Goal: Information Seeking & Learning: Learn about a topic

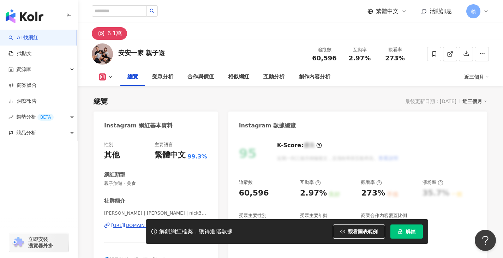
scroll to position [71, 0]
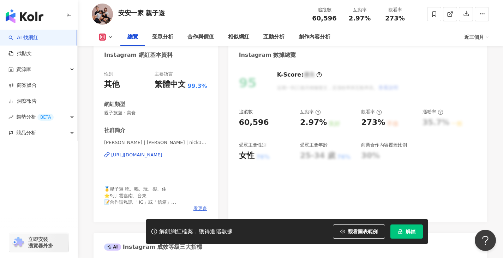
click at [200, 208] on span "看更多" at bounding box center [201, 209] width 14 height 6
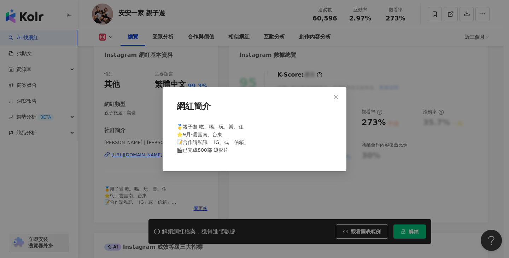
drag, startPoint x: 201, startPoint y: 190, endPoint x: 233, endPoint y: 195, distance: 31.7
click at [201, 190] on div "網紅簡介 🥇親子遊 吃、喝、玩、樂、住 ⭐️9月-雲嘉南、台東 📝合作請私訊 「IG」或「信箱」 🎬已完成800部 短影片" at bounding box center [254, 129] width 509 height 258
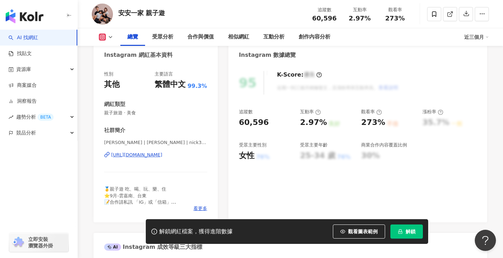
click at [407, 227] on button "解鎖" at bounding box center [407, 232] width 32 height 14
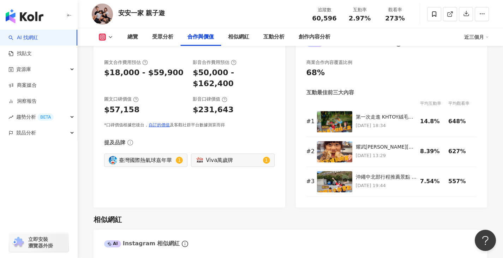
scroll to position [848, 0]
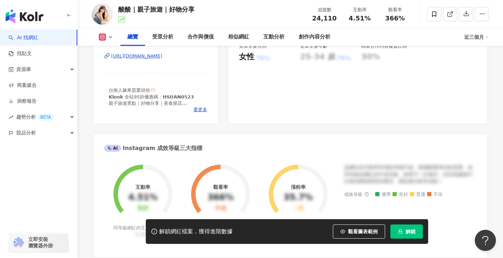
scroll to position [64, 0]
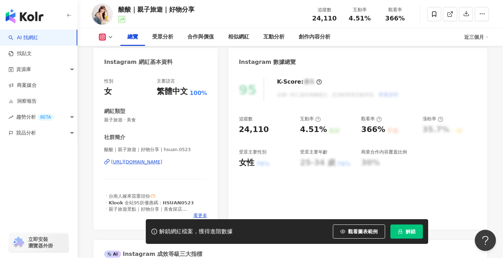
click at [162, 164] on div "https://www.instagram.com/hsuan.0523/" at bounding box center [136, 162] width 51 height 6
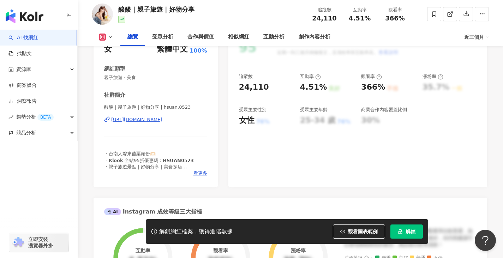
scroll to position [0, 0]
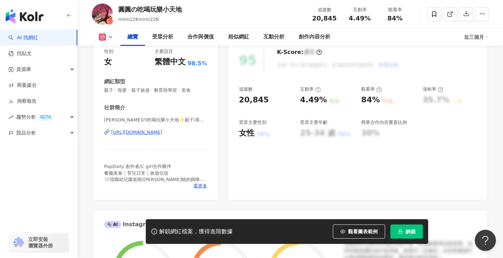
scroll to position [106, 0]
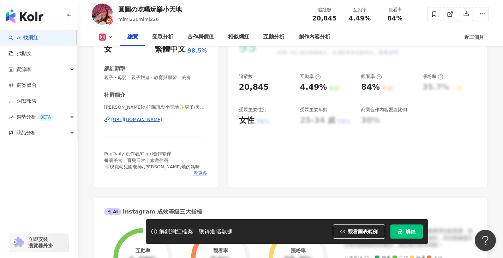
click at [202, 176] on span "看更多" at bounding box center [201, 173] width 14 height 6
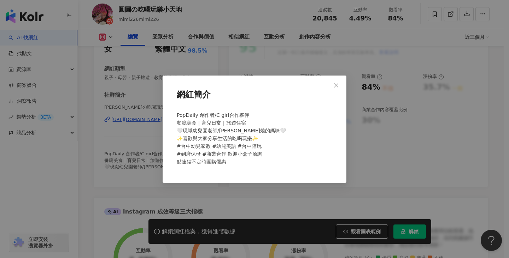
click at [355, 175] on div "網紅簡介 PopDaily 創作者/C girl合作夥伴 餐廳美食｜育兒日常｜旅遊住宿 🤍現職幼兒園老師/玉子燒的媽咪🤍 ✨喜歡與大家分享生活的吃喝玩樂✨ #…" at bounding box center [254, 129] width 509 height 258
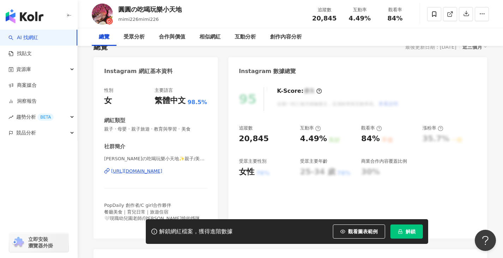
scroll to position [0, 0]
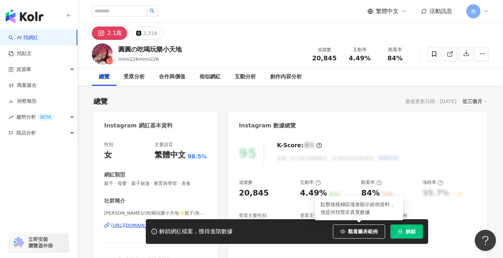
click at [408, 231] on span "解鎖" at bounding box center [411, 232] width 10 height 6
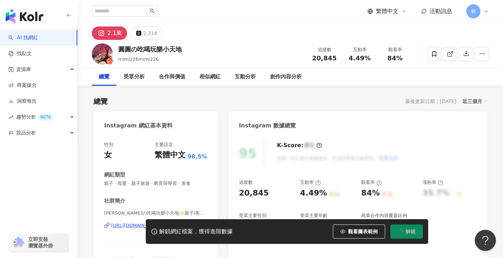
click at [485, 10] on icon at bounding box center [486, 11] width 6 height 6
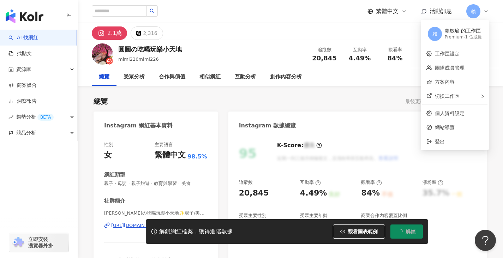
click at [212, 28] on div "2.1萬 2,316" at bounding box center [291, 31] width 426 height 17
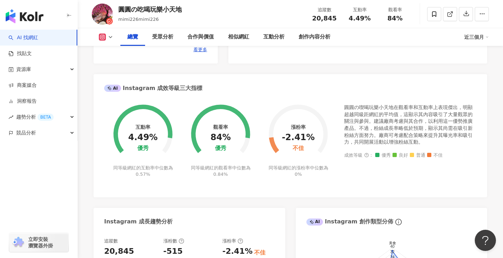
scroll to position [247, 0]
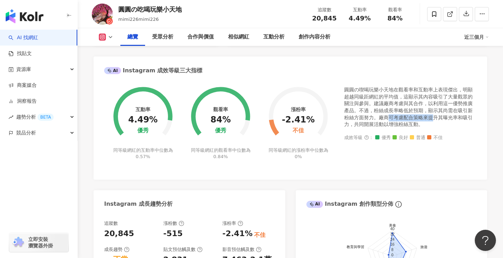
drag, startPoint x: 388, startPoint y: 118, endPoint x: 431, endPoint y: 115, distance: 42.5
click at [431, 115] on div "圓圓の喫喝玩樂小天地在觀看率和互動率上表現傑出，明顯超越同級距網紅的平均值，這顯示其內容吸引了大量觀眾的關注與參與。建議廠商考慮與其合作，以利用這一優勢推廣產…" at bounding box center [410, 108] width 132 height 42
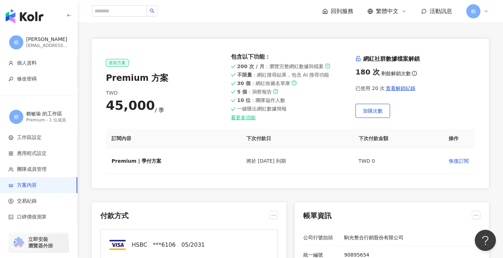
scroll to position [35, 0]
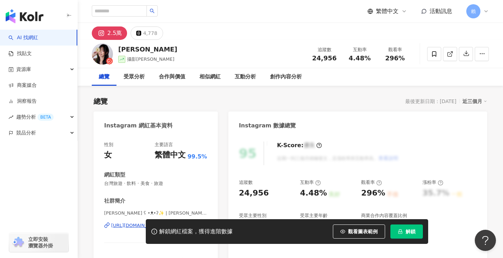
click at [410, 229] on span "解鎖" at bounding box center [411, 232] width 10 height 6
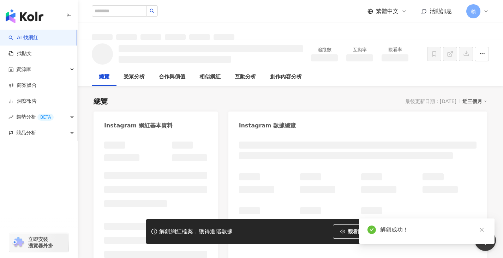
scroll to position [57, 0]
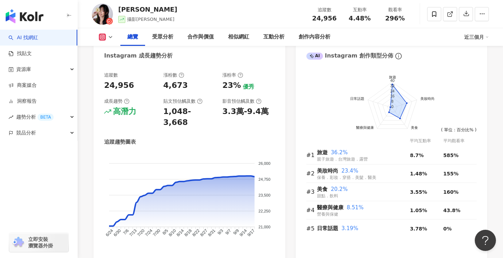
scroll to position [388, 0]
